Goal: Information Seeking & Learning: Learn about a topic

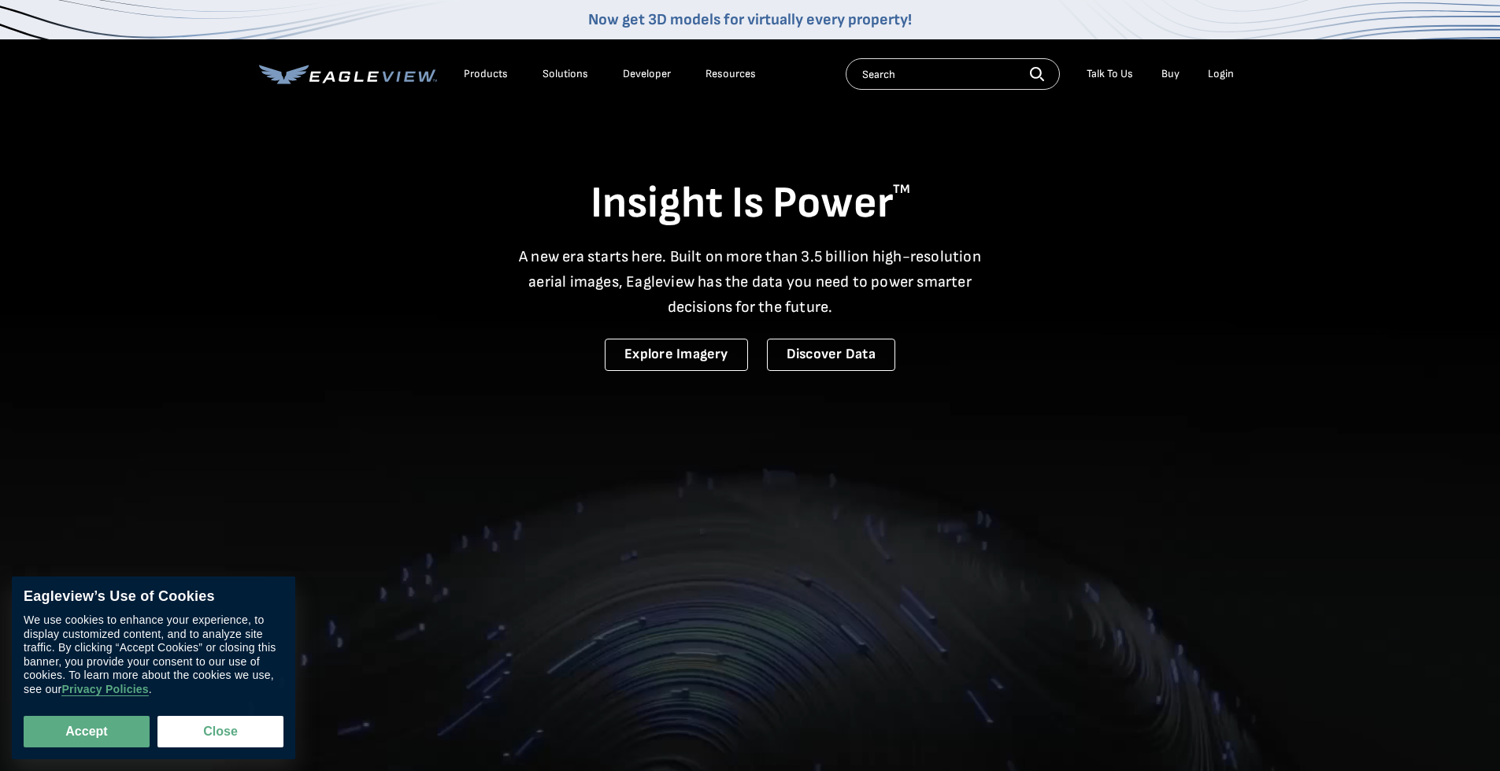
click at [501, 72] on div "Products" at bounding box center [486, 74] width 44 height 14
click at [187, 730] on button "Close" at bounding box center [220, 731] width 126 height 31
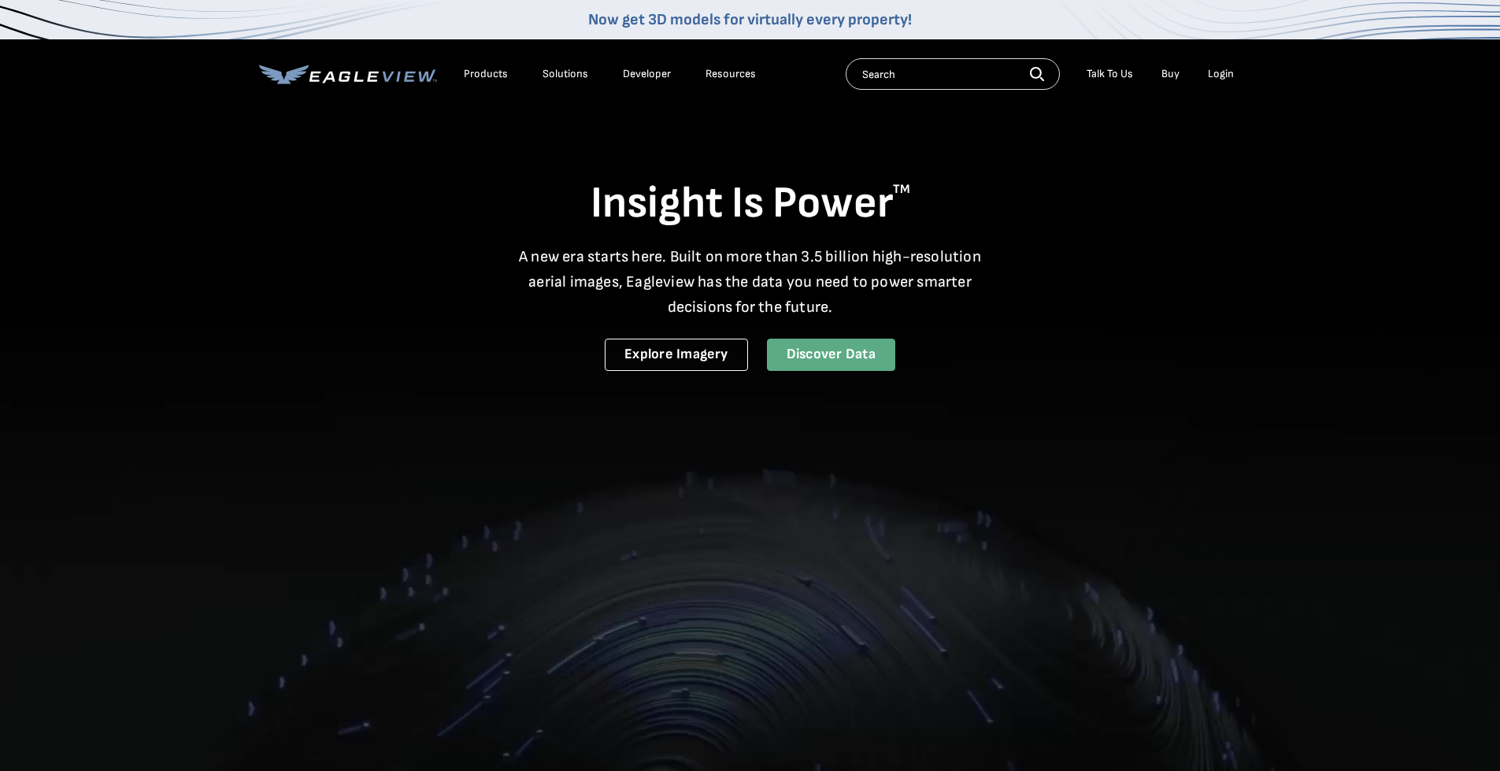
click at [815, 347] on link "Discover Data" at bounding box center [831, 355] width 128 height 32
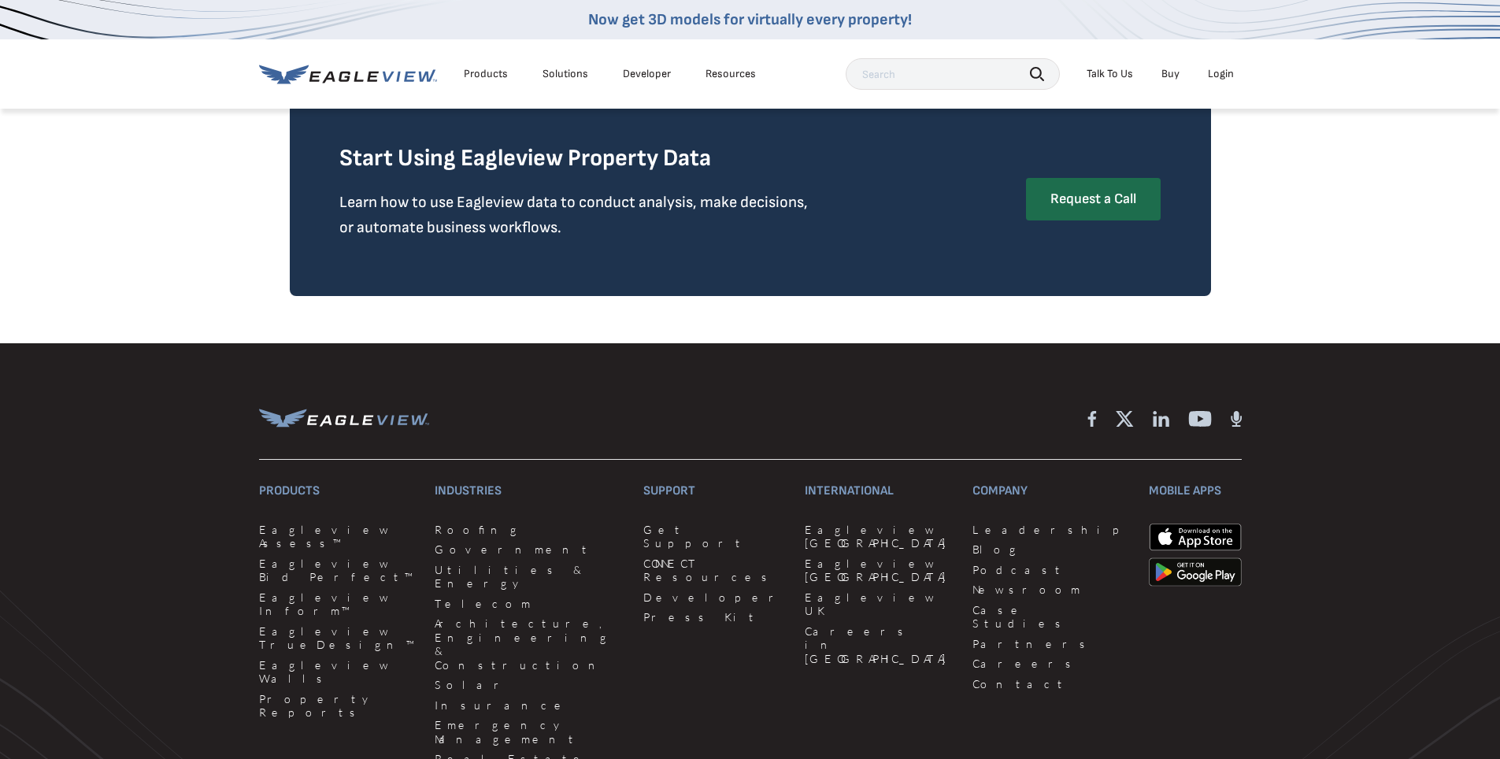
scroll to position [2695, 0]
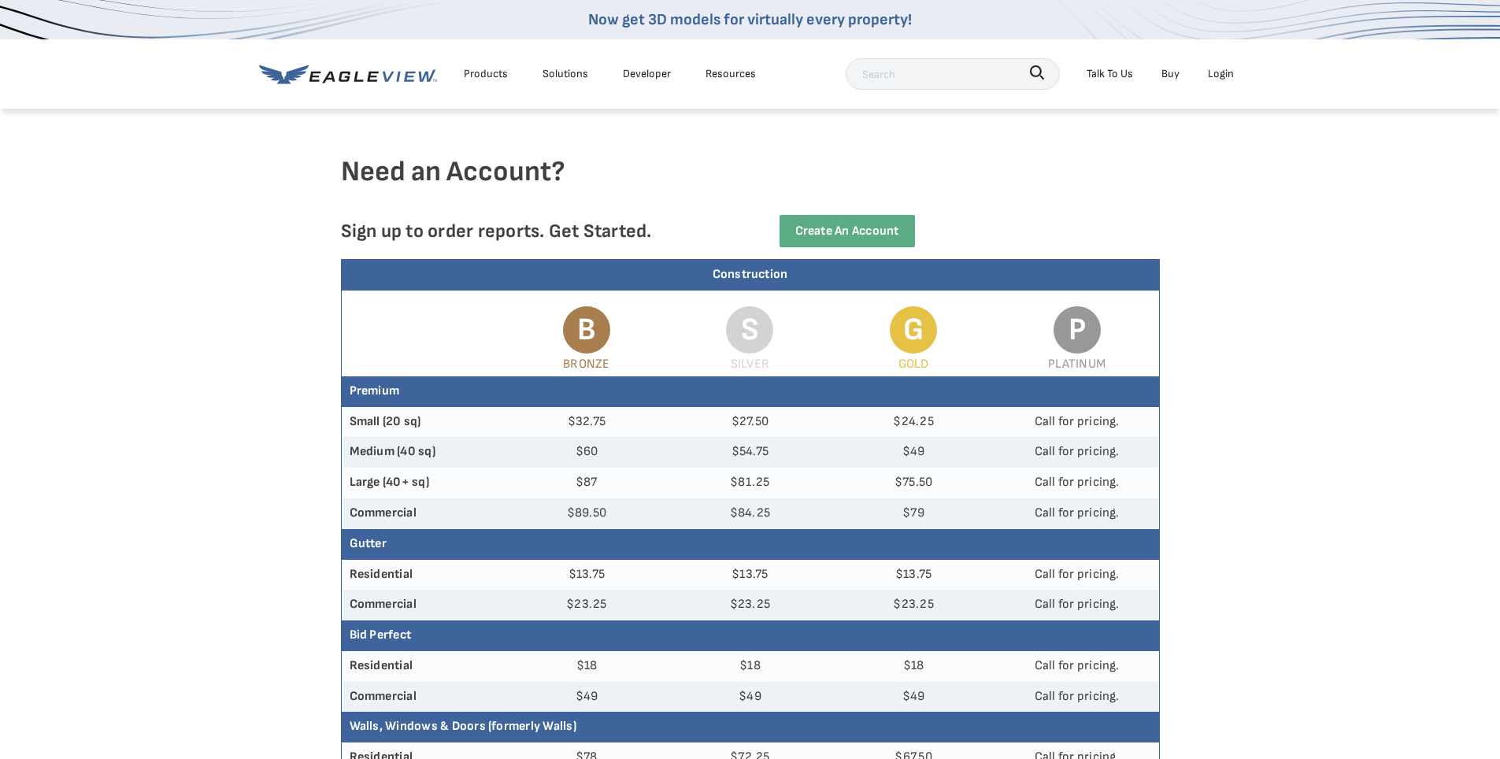
click at [494, 76] on div "Products" at bounding box center [486, 74] width 44 height 20
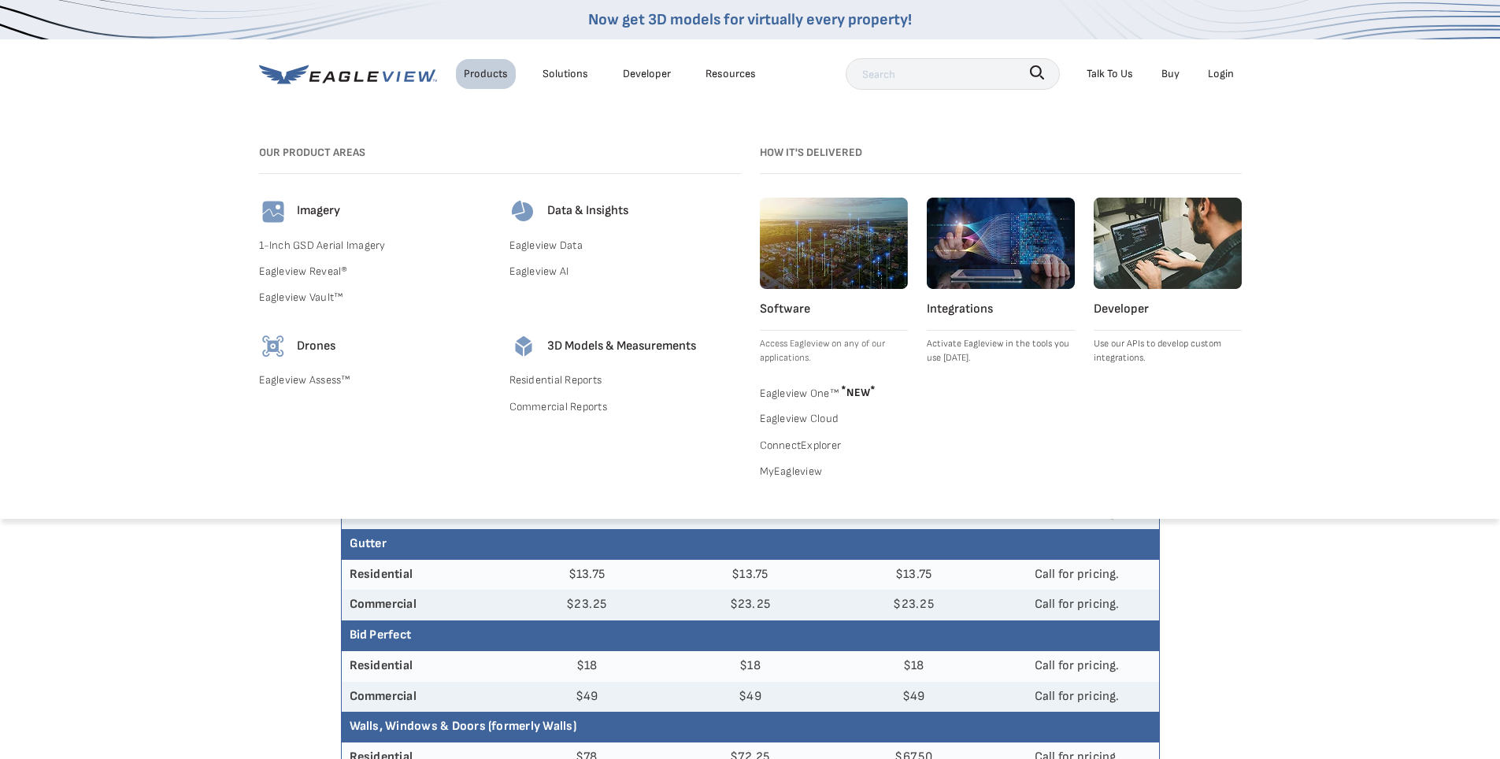
click at [330, 239] on link "1-Inch GSD Aerial Imagery" at bounding box center [374, 245] width 231 height 20
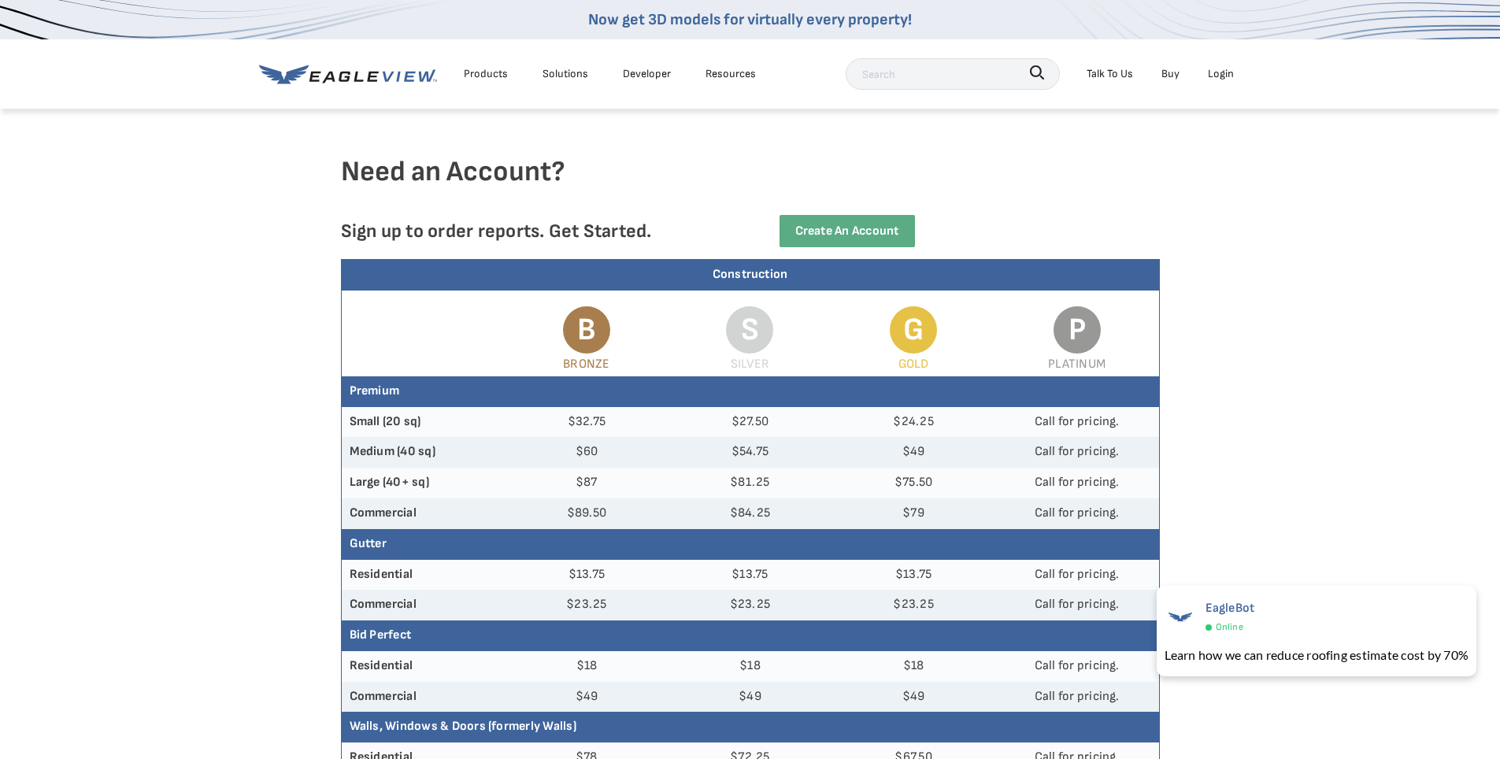
click at [494, 68] on div "Products" at bounding box center [486, 74] width 44 height 20
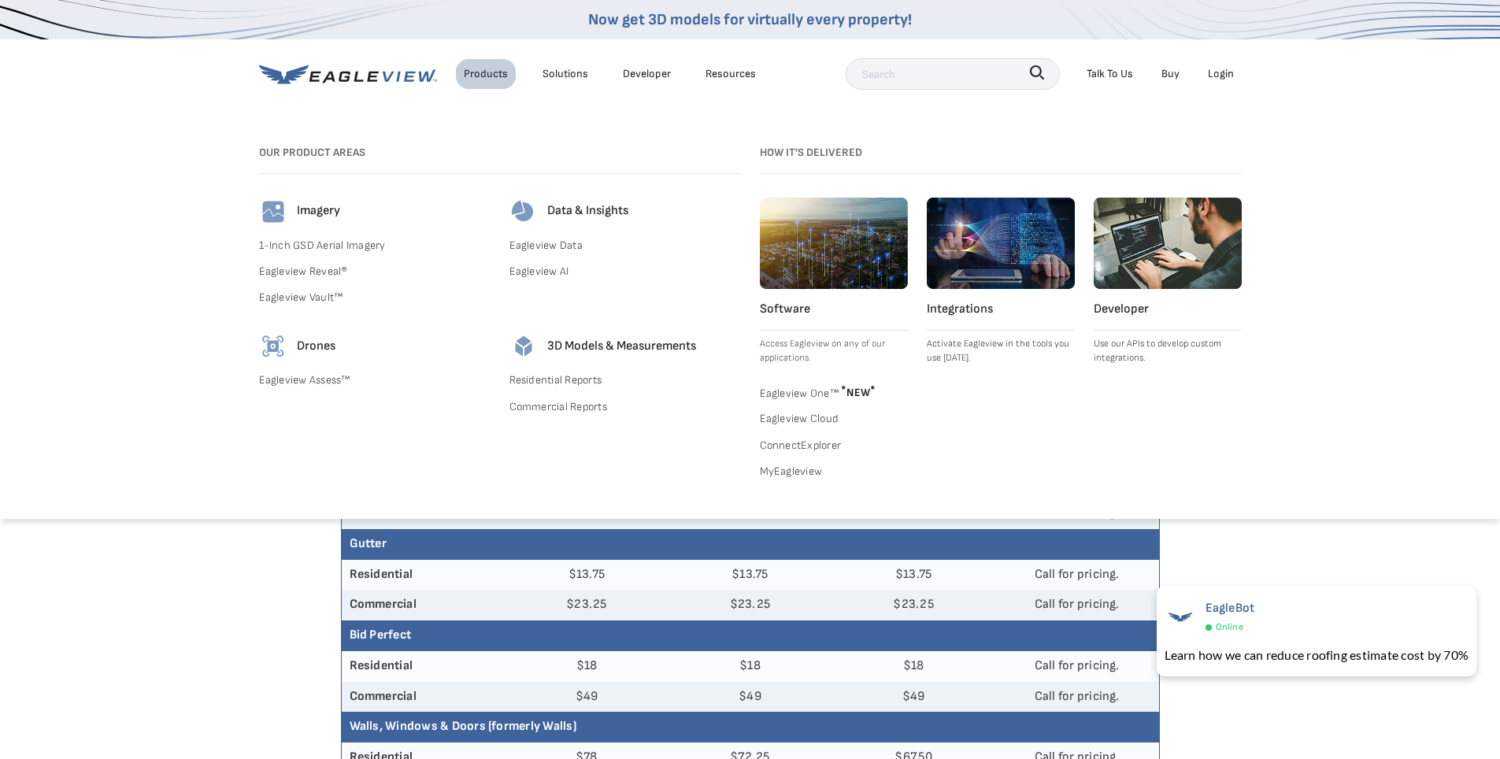
click at [320, 250] on link "1-Inch GSD Aerial Imagery" at bounding box center [374, 245] width 231 height 20
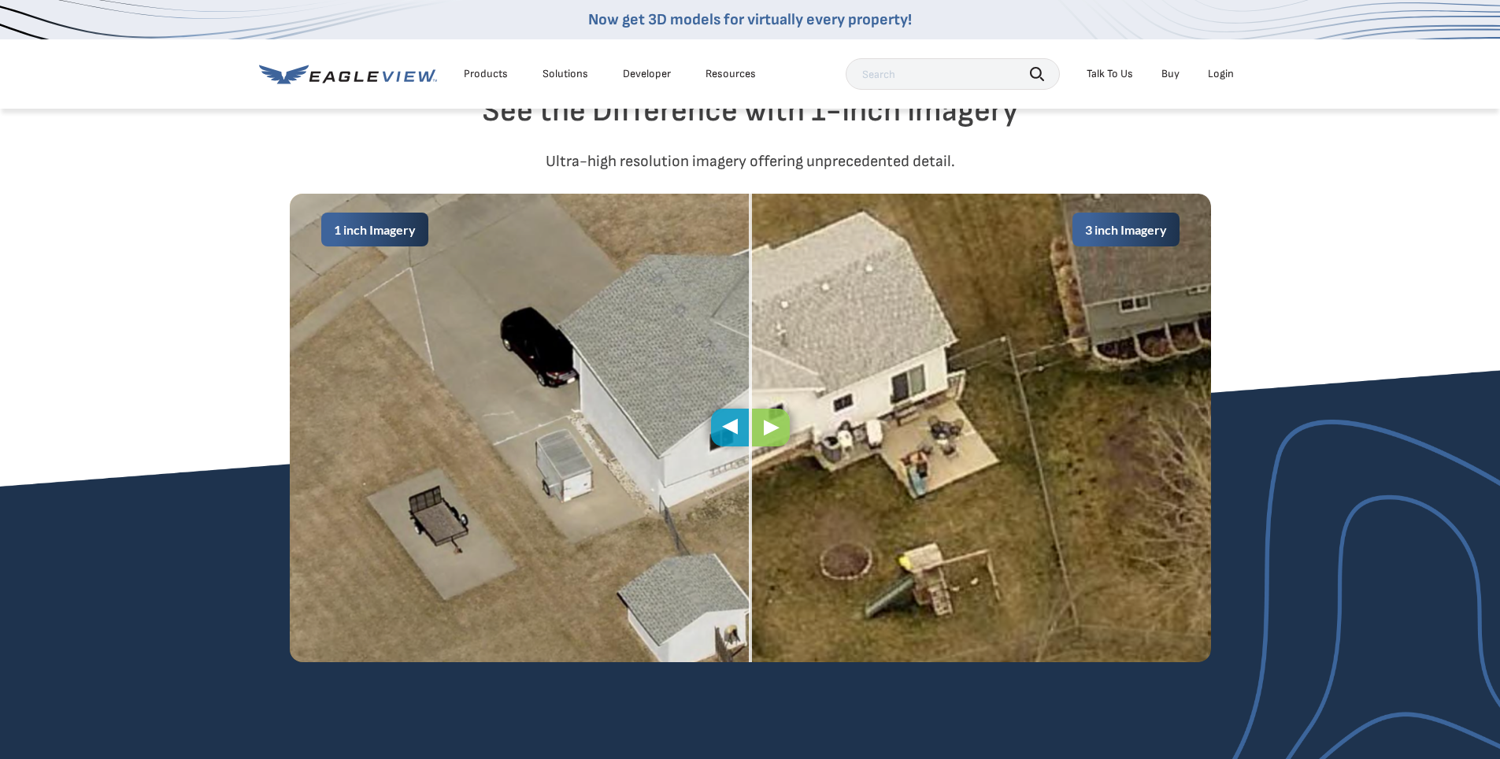
scroll to position [764, 0]
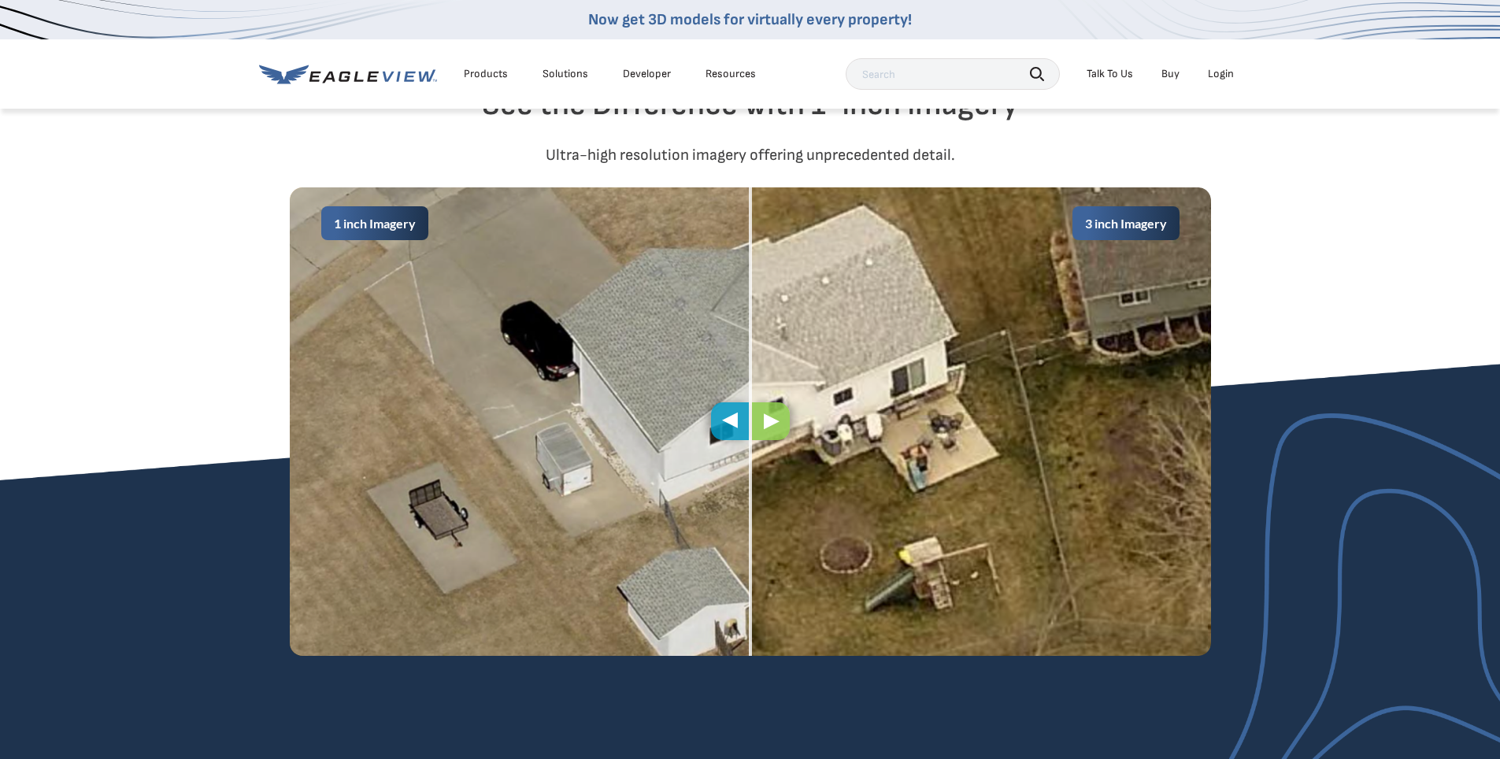
drag, startPoint x: 1509, startPoint y: 151, endPoint x: 1511, endPoint y: 179, distance: 27.6
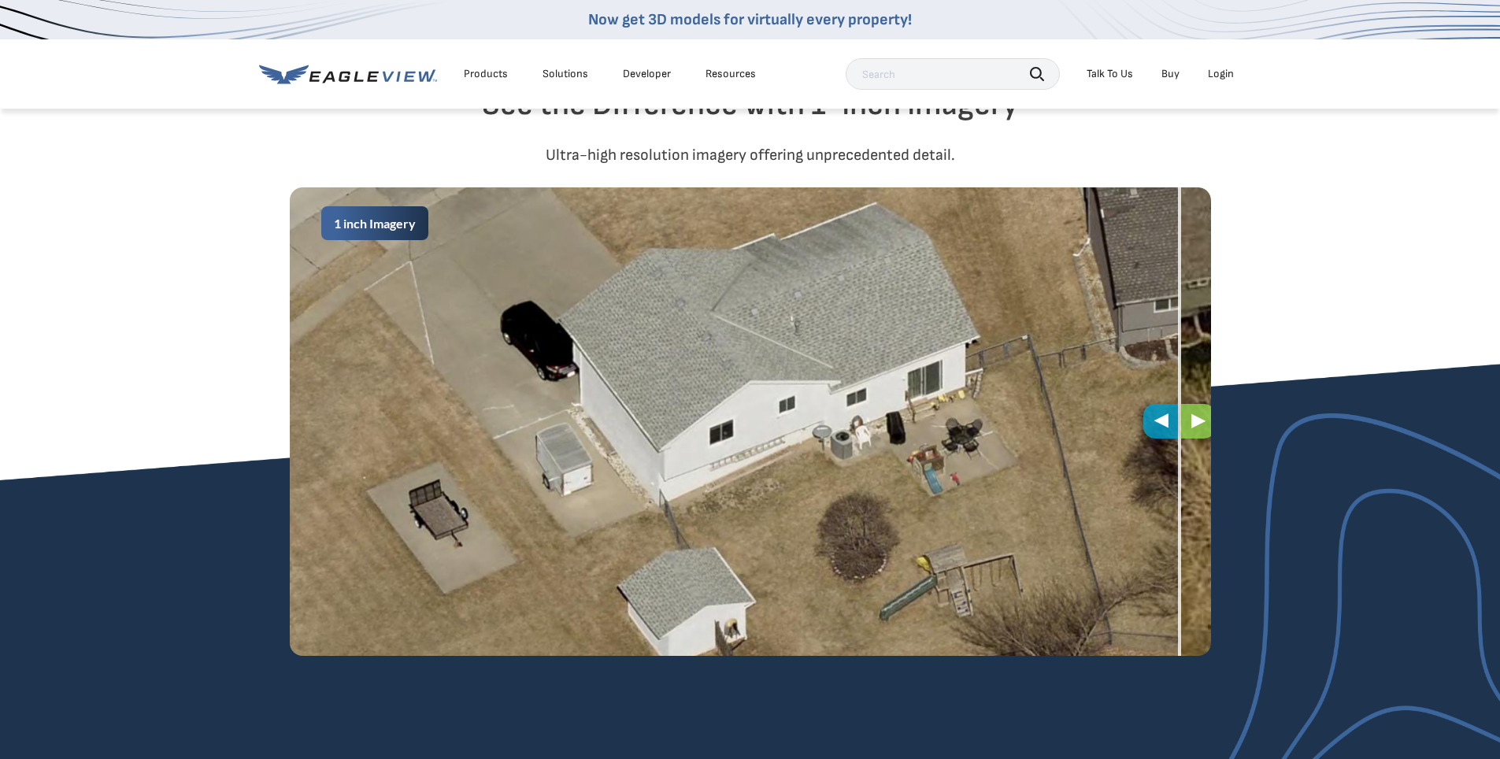
drag, startPoint x: 755, startPoint y: 421, endPoint x: 1184, endPoint y: 454, distance: 430.4
click at [1184, 454] on div "1 inch Imagery 3 inch Imagery" at bounding box center [750, 421] width 921 height 469
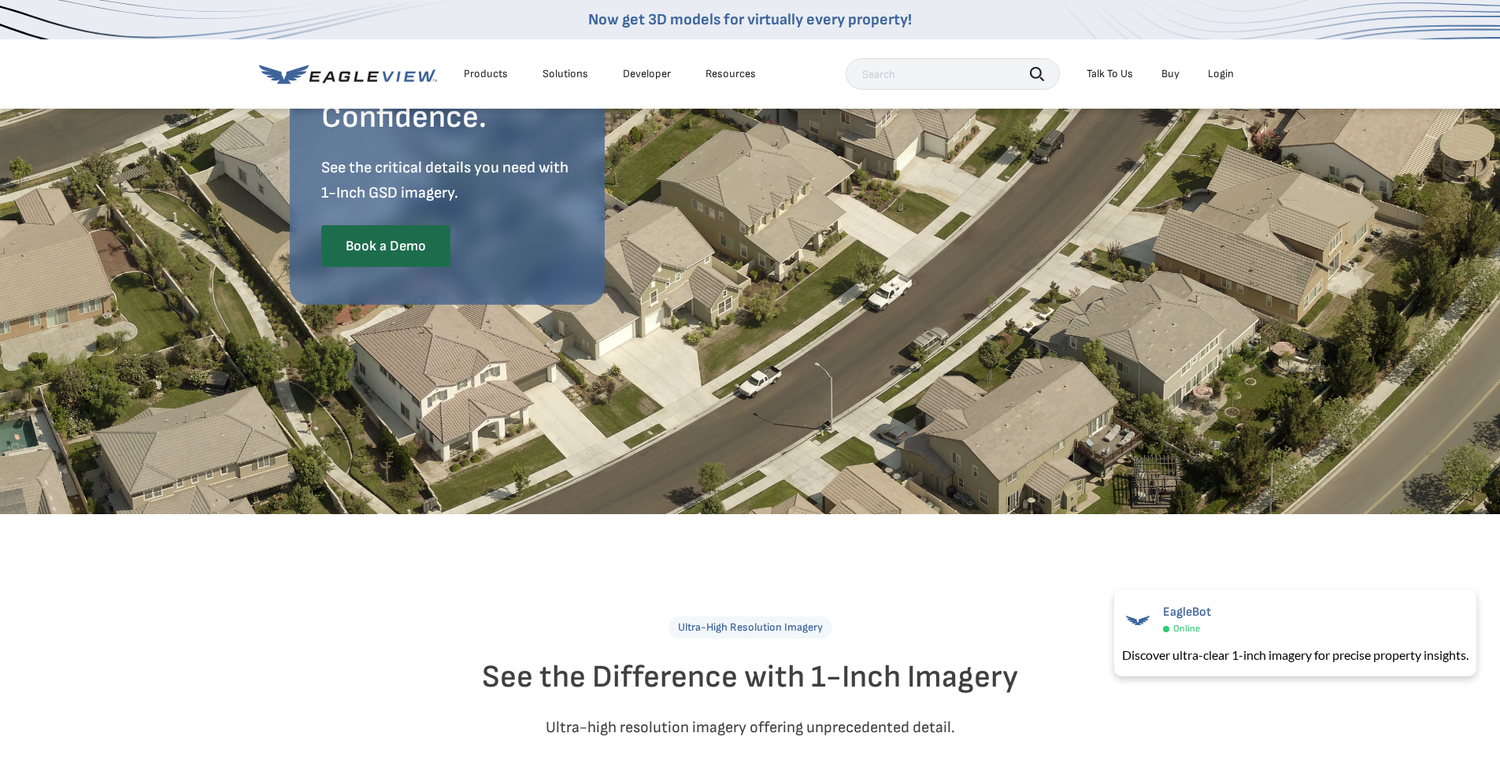
scroll to position [0, 0]
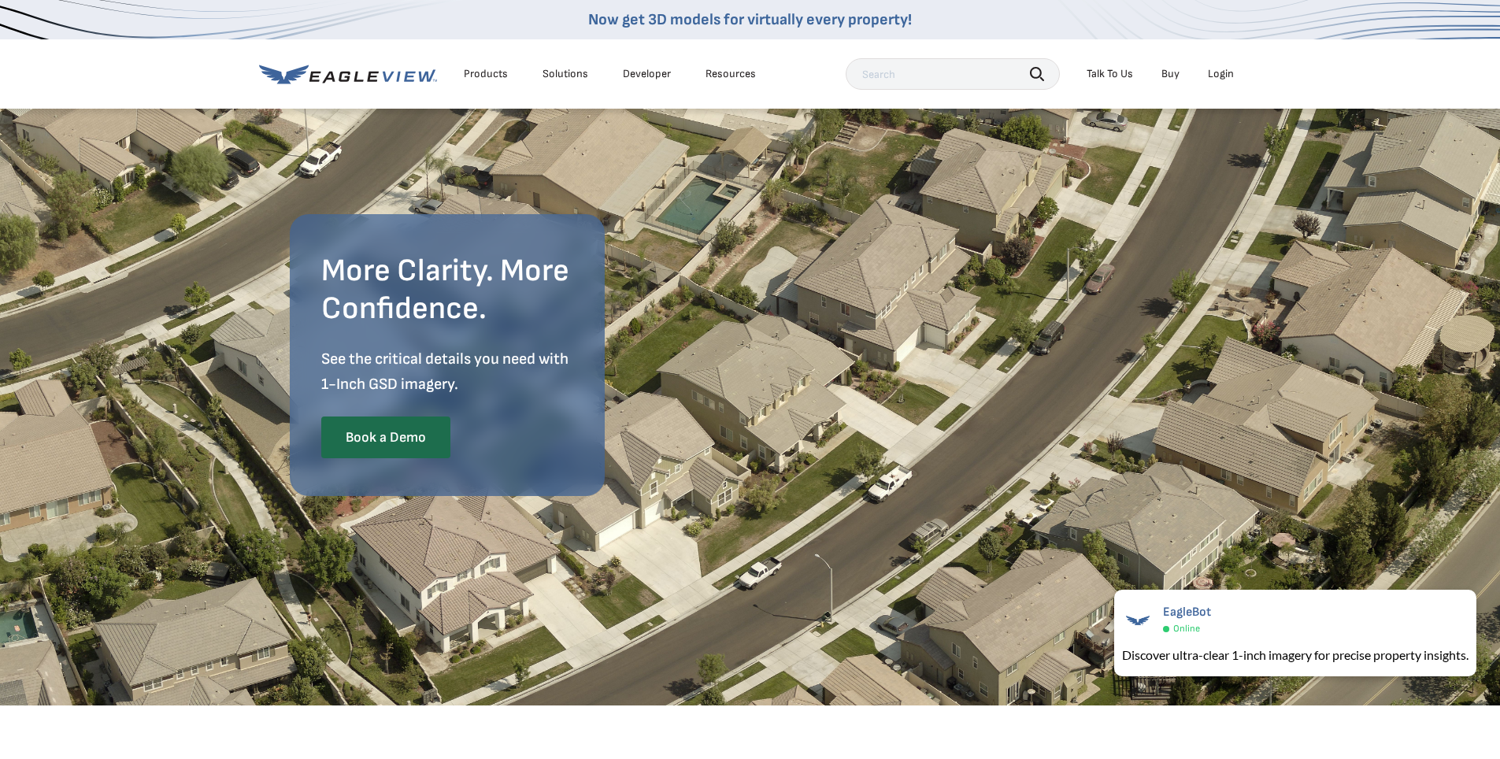
click at [491, 82] on li "Products" at bounding box center [486, 74] width 60 height 24
click at [487, 75] on div "Products" at bounding box center [486, 74] width 44 height 14
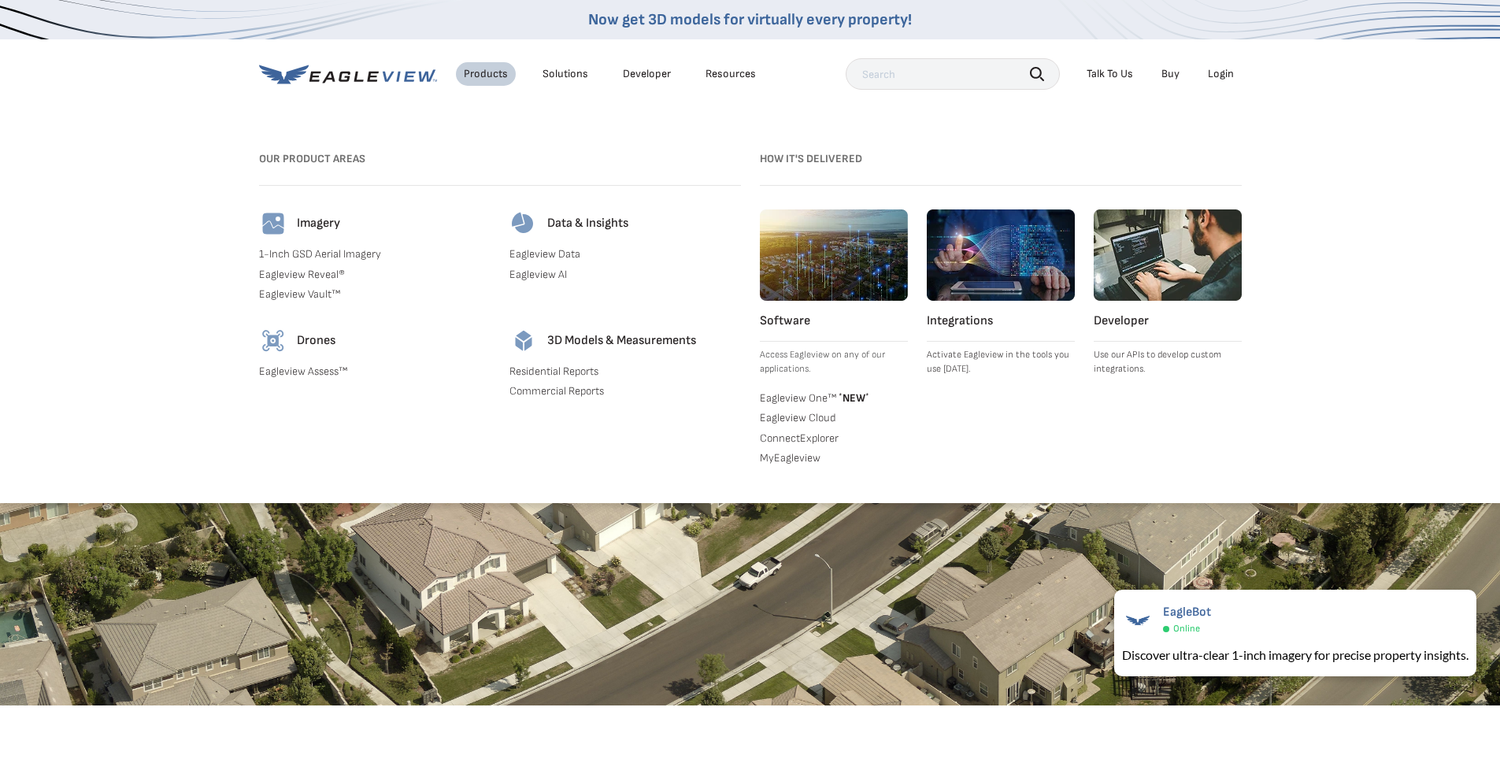
click at [298, 292] on link "Eagleview Vault™" at bounding box center [374, 294] width 231 height 14
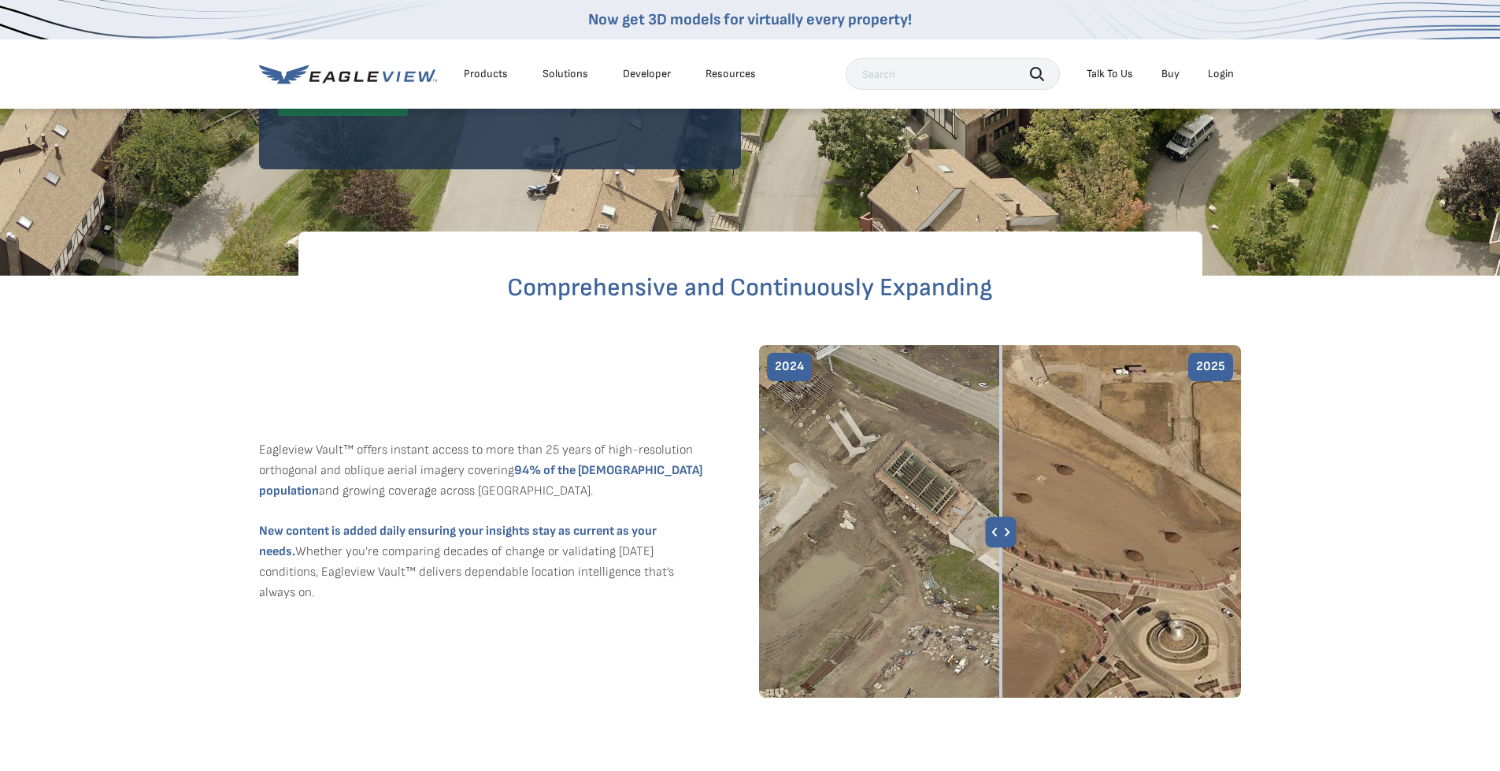
scroll to position [394, 0]
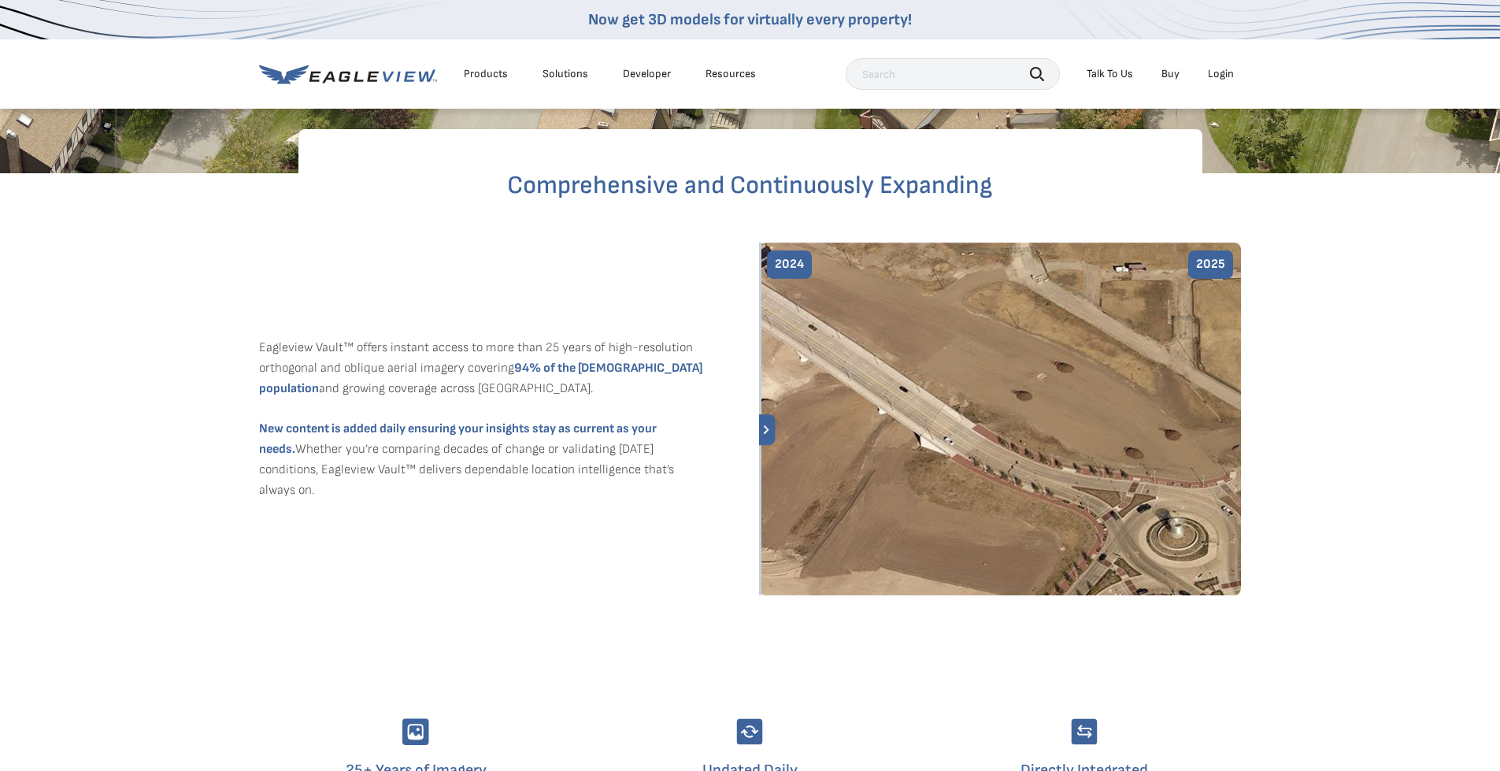
drag, startPoint x: 1002, startPoint y: 432, endPoint x: 539, endPoint y: 456, distance: 463.6
click at [539, 456] on div "Eagleview Vault™ offers instant access to more than 25 years of high-resolution…" at bounding box center [750, 481] width 983 height 476
